Goal: Task Accomplishment & Management: Complete application form

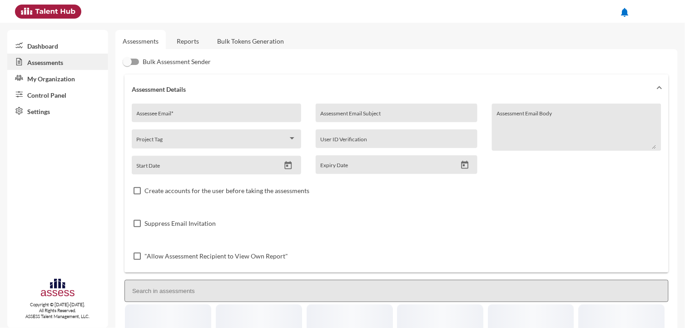
click at [189, 40] on link "Reports" at bounding box center [187, 41] width 37 height 22
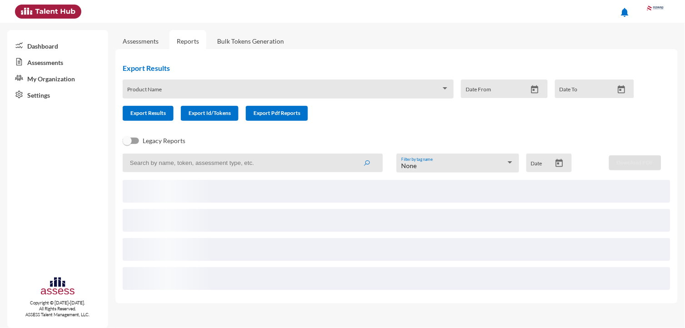
click at [149, 38] on link "Assessments" at bounding box center [141, 41] width 36 height 8
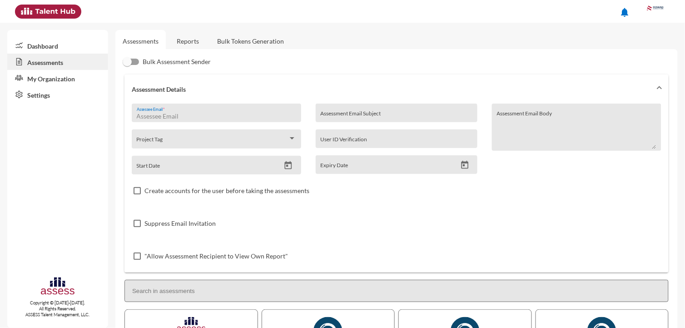
click at [187, 116] on input "Assessee Email *" at bounding box center [217, 116] width 160 height 7
paste input "[EMAIL_ADDRESS][DOMAIN_NAME]"
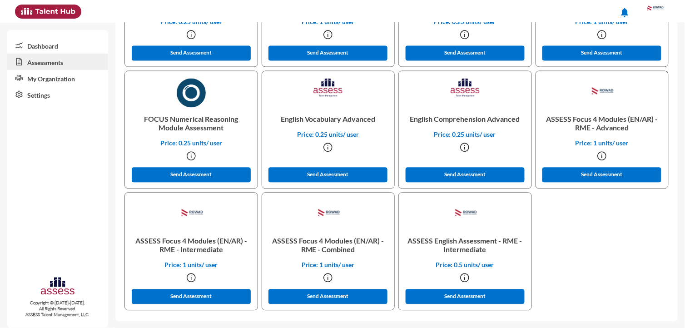
scroll to position [361, 0]
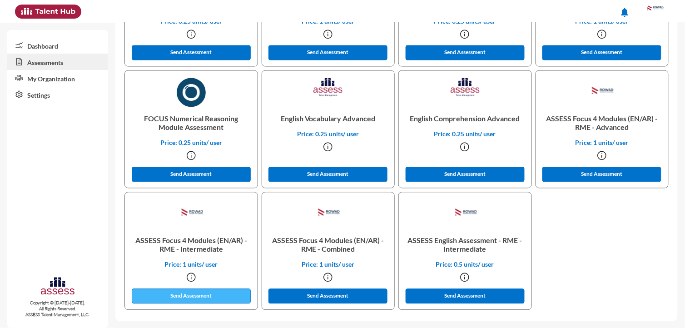
type input "[EMAIL_ADDRESS][DOMAIN_NAME]"
click at [231, 300] on button "Send Assessment" at bounding box center [191, 296] width 119 height 15
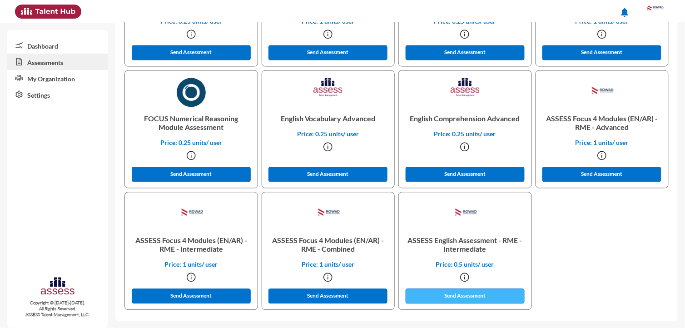
click at [466, 295] on button "Send Assessment" at bounding box center [465, 296] width 119 height 15
